Goal: Information Seeking & Learning: Understand process/instructions

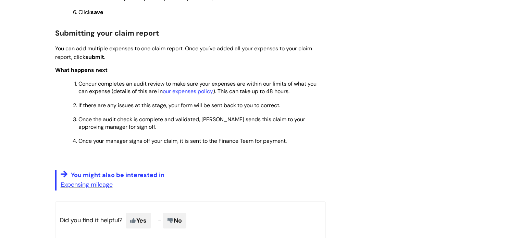
scroll to position [717, 0]
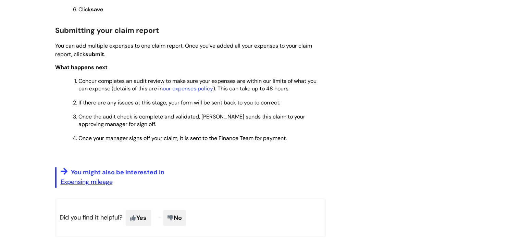
click at [92, 184] on link "Expensing mileage" at bounding box center [87, 182] width 52 height 8
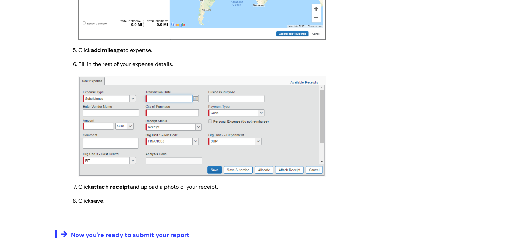
scroll to position [939, 0]
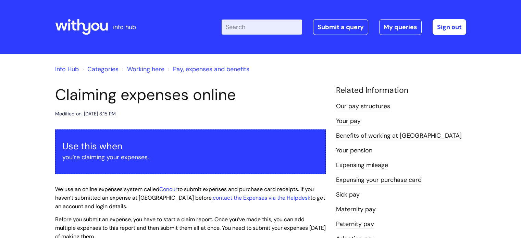
scroll to position [717, 0]
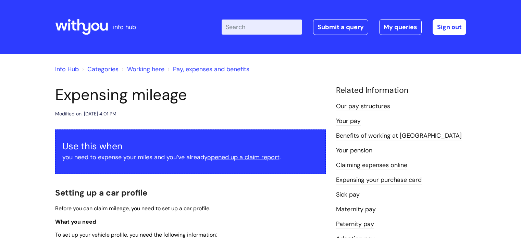
scroll to position [748, 0]
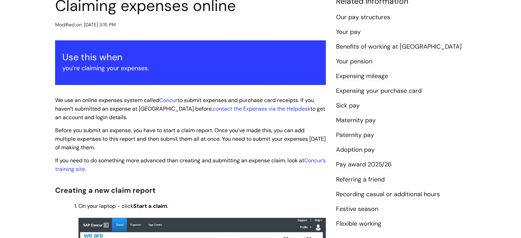
scroll to position [93, 0]
